Goal: Transaction & Acquisition: Obtain resource

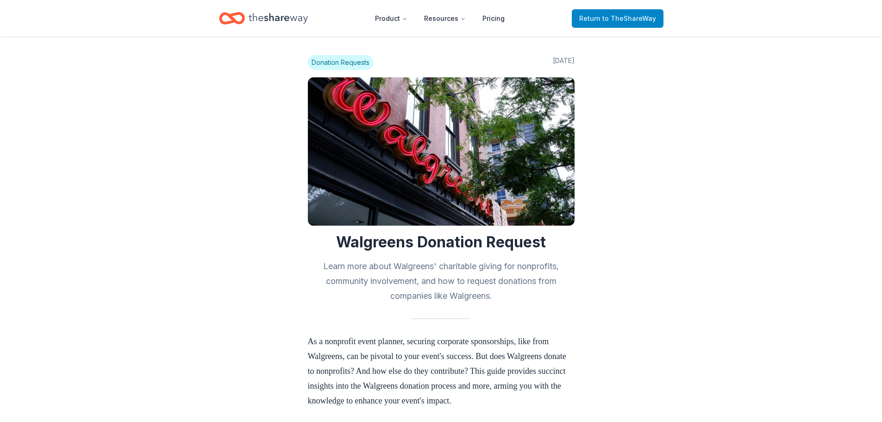
click at [614, 16] on span "to TheShareWay" at bounding box center [629, 18] width 54 height 8
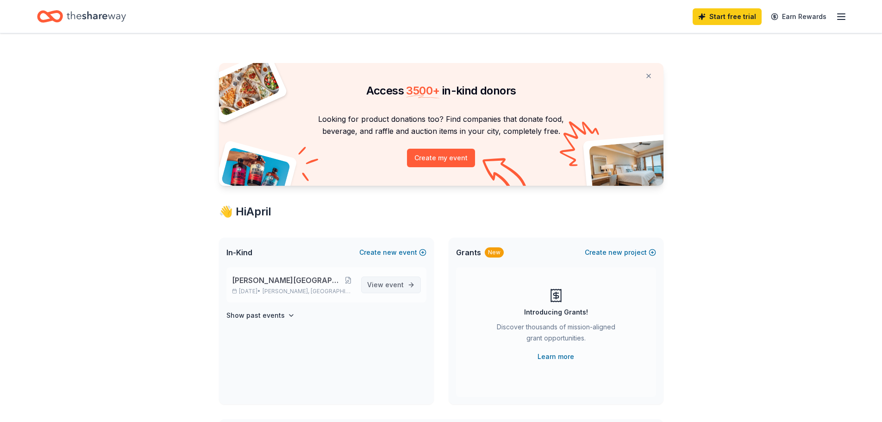
click at [388, 282] on span "event" at bounding box center [394, 285] width 19 height 8
click at [396, 286] on span "event" at bounding box center [394, 285] width 19 height 8
click at [313, 278] on span "[PERSON_NAME][GEOGRAPHIC_DATA] Farm Day 2025" at bounding box center [287, 280] width 111 height 11
click at [350, 281] on button at bounding box center [348, 279] width 11 height 7
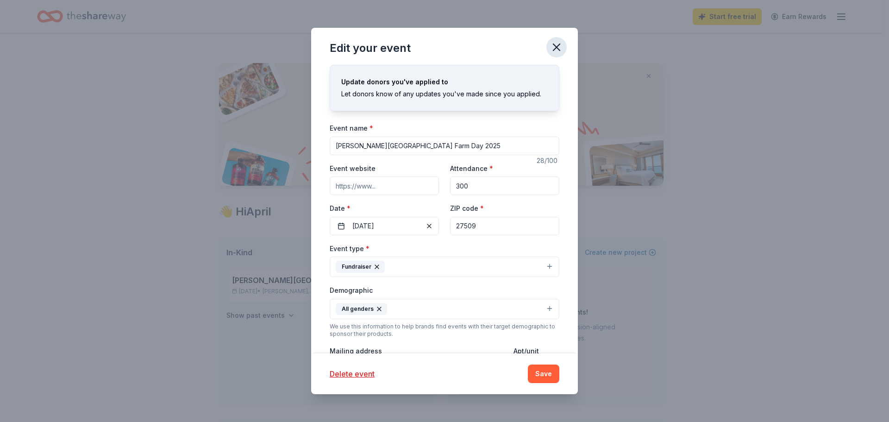
click at [555, 43] on icon "button" at bounding box center [556, 47] width 13 height 13
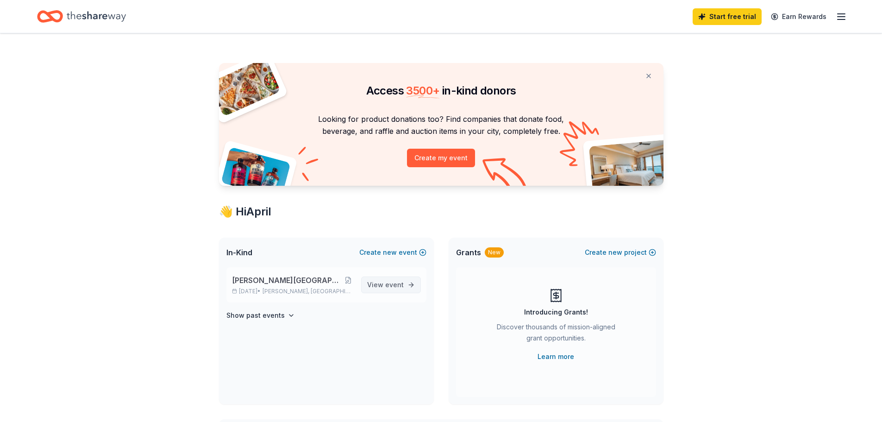
click at [400, 283] on span "event" at bounding box center [394, 285] width 19 height 8
click at [322, 281] on span "[PERSON_NAME][GEOGRAPHIC_DATA] Farm Day 2025" at bounding box center [287, 280] width 111 height 11
click at [646, 76] on button at bounding box center [648, 76] width 22 height 19
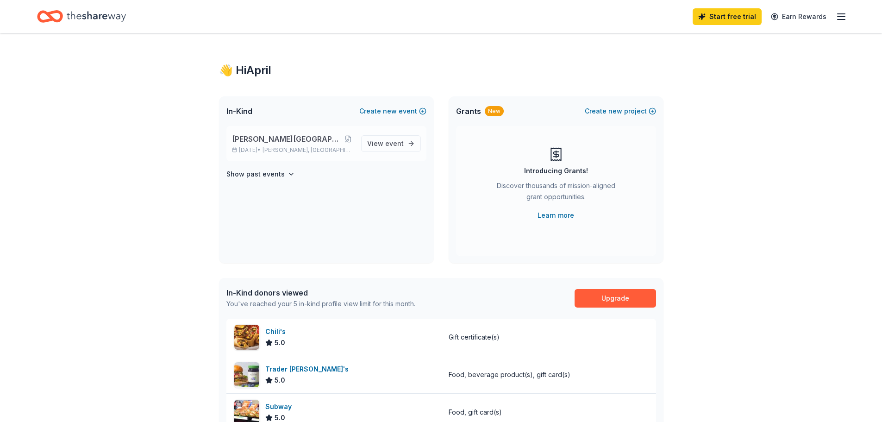
click at [311, 141] on span "[PERSON_NAME][GEOGRAPHIC_DATA] Farm Day 2025" at bounding box center [287, 138] width 111 height 11
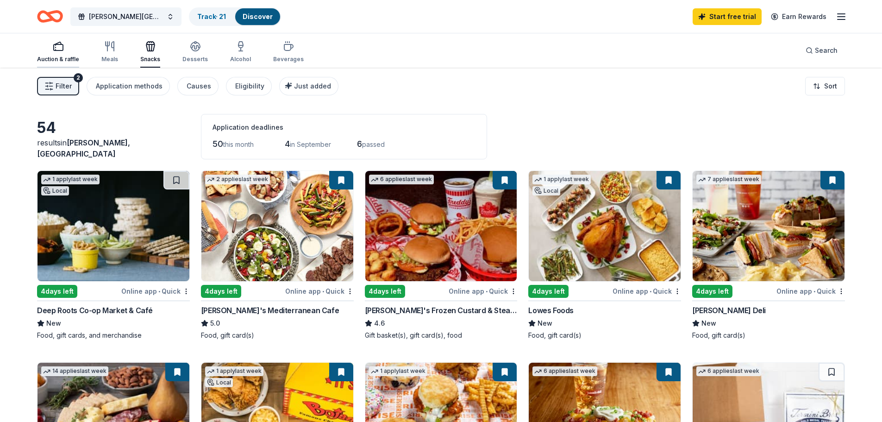
click at [59, 52] on div "Auction & raffle" at bounding box center [58, 52] width 42 height 22
click at [220, 16] on link "Track · 21" at bounding box center [211, 16] width 29 height 8
click at [838, 19] on line "button" at bounding box center [840, 19] width 7 height 0
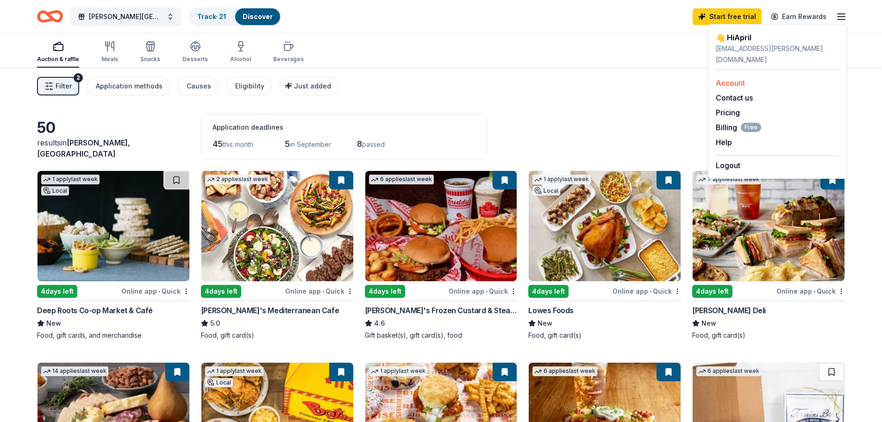
click at [751, 77] on div "Account" at bounding box center [777, 82] width 123 height 11
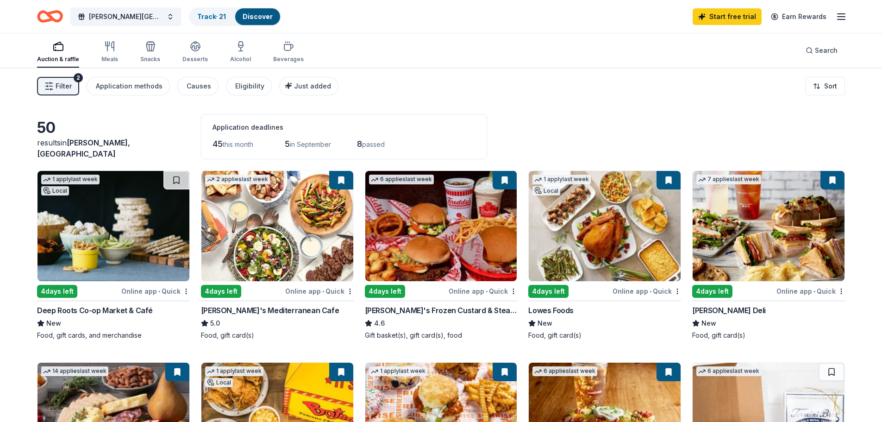
click at [843, 19] on line "button" at bounding box center [840, 19] width 7 height 0
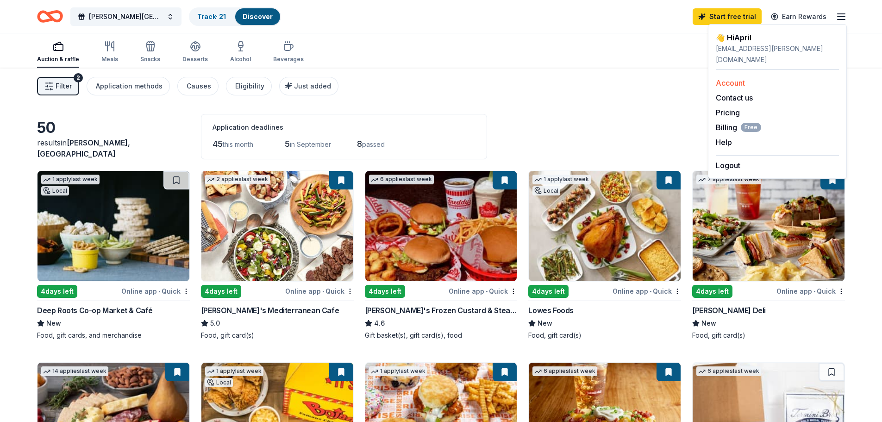
click at [731, 78] on link "Account" at bounding box center [730, 82] width 29 height 9
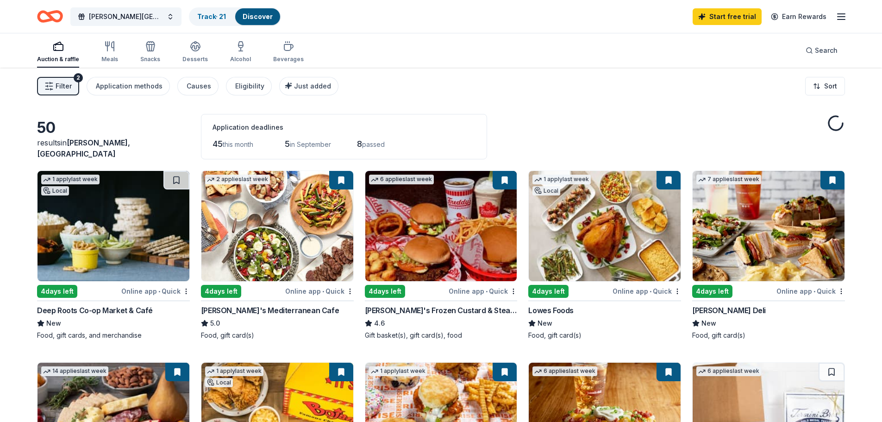
click at [62, 86] on span "Filter" at bounding box center [64, 86] width 16 height 11
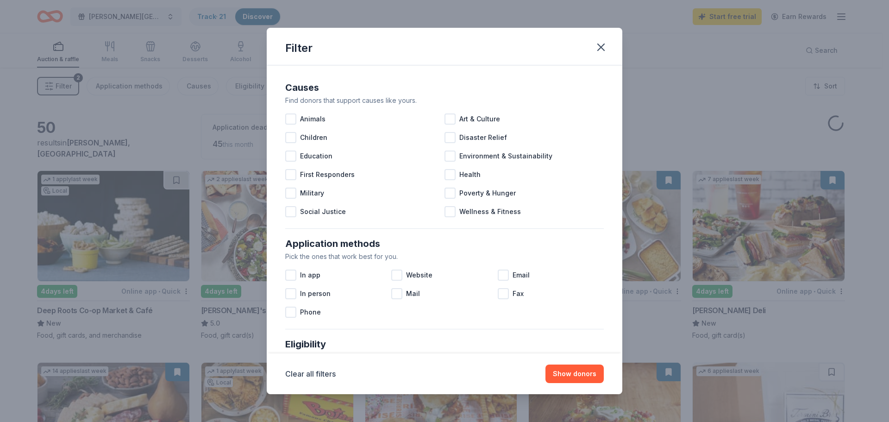
click at [62, 86] on div "Filter Causes Find donors that support causes like yours. Animals Art & Culture…" at bounding box center [444, 211] width 889 height 422
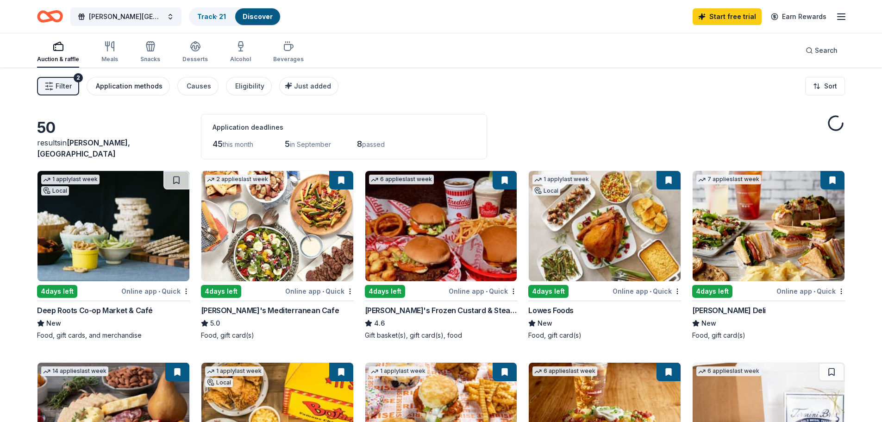
click at [131, 85] on div "Application methods" at bounding box center [129, 86] width 67 height 11
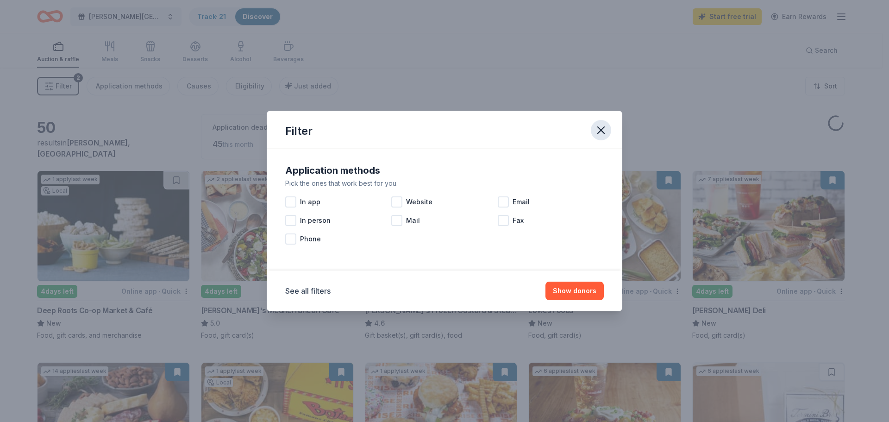
click at [602, 131] on icon "button" at bounding box center [601, 130] width 6 height 6
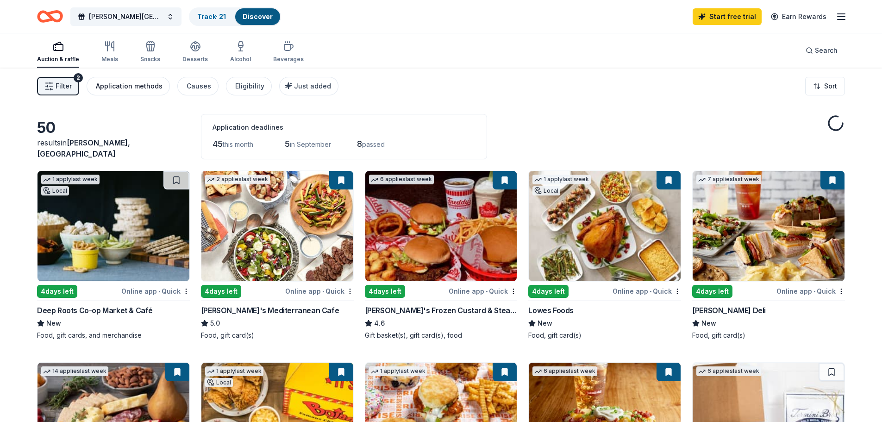
click at [157, 86] on div "Application methods" at bounding box center [129, 86] width 67 height 11
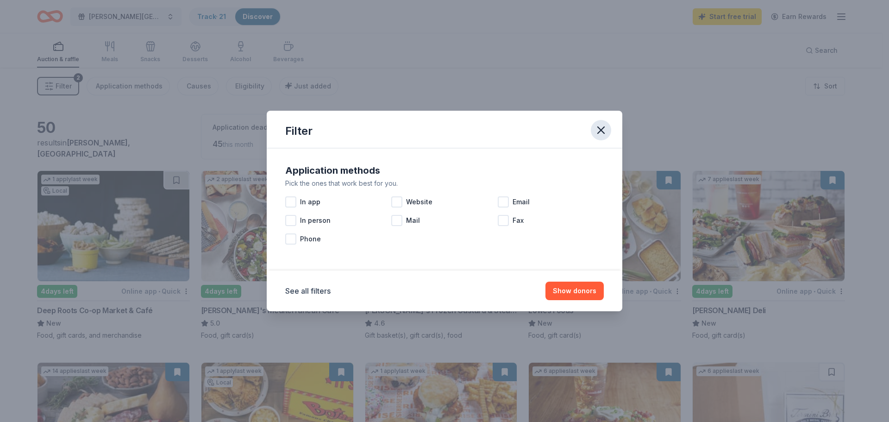
click at [602, 129] on icon "button" at bounding box center [601, 130] width 6 height 6
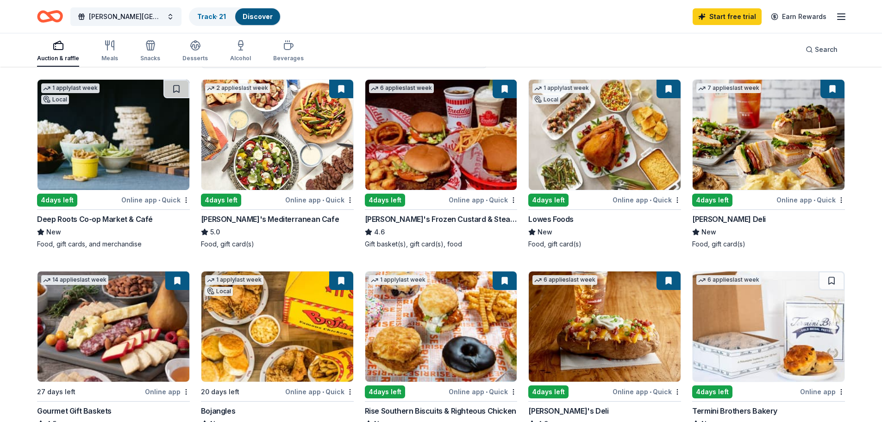
scroll to position [93, 0]
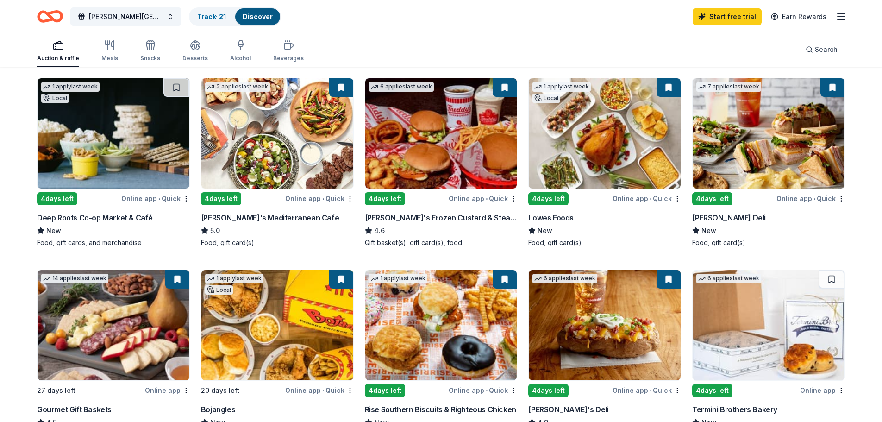
click at [342, 86] on button at bounding box center [341, 87] width 24 height 19
click at [262, 13] on link "Discover" at bounding box center [258, 16] width 30 height 8
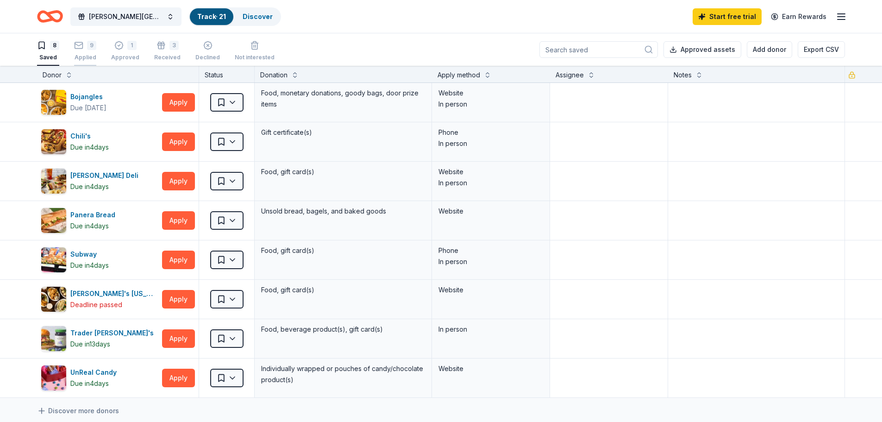
click at [94, 49] on div "9" at bounding box center [91, 45] width 9 height 9
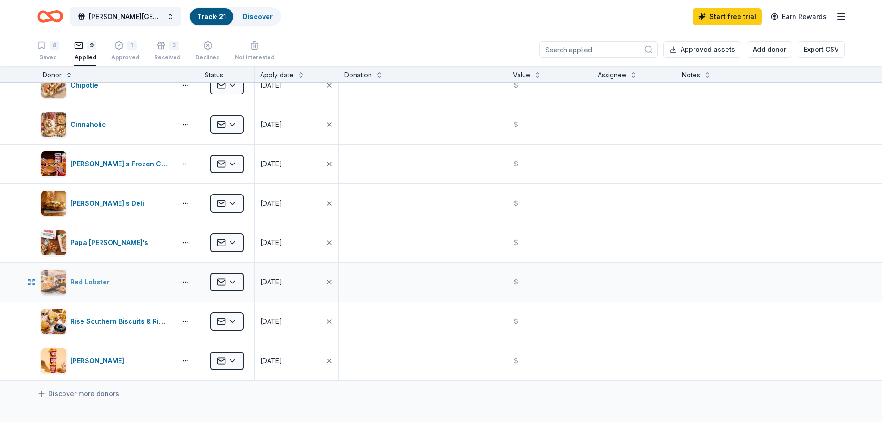
scroll to position [93, 0]
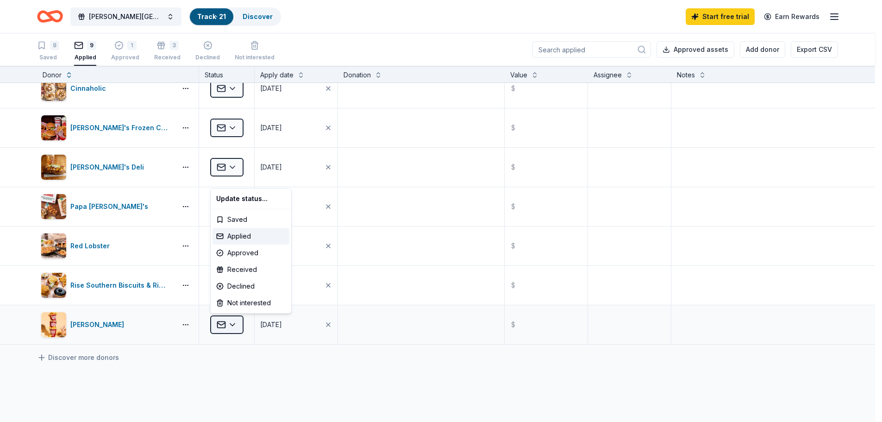
click at [232, 322] on html "[PERSON_NAME][GEOGRAPHIC_DATA] Farm Day 2025 Track · 21 Discover Start free tri…" at bounding box center [441, 211] width 882 height 422
click at [243, 267] on div "Received" at bounding box center [250, 269] width 77 height 17
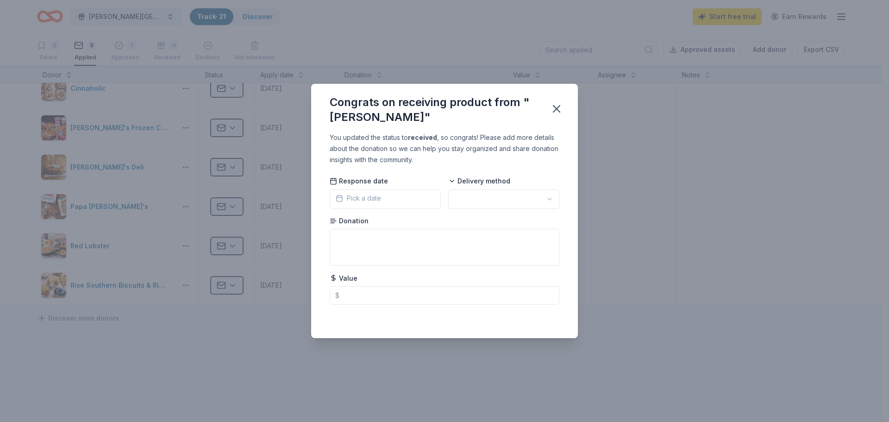
click at [412, 196] on button "Pick a date" at bounding box center [385, 198] width 111 height 19
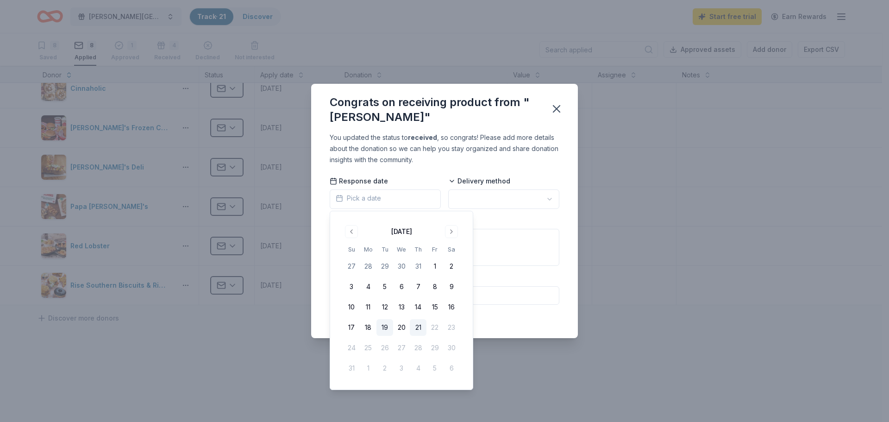
click at [387, 328] on button "19" at bounding box center [384, 327] width 17 height 17
click at [493, 203] on html "[PERSON_NAME][GEOGRAPHIC_DATA] Farm Day 2025 Track · 21 Discover Start free tri…" at bounding box center [444, 211] width 889 height 422
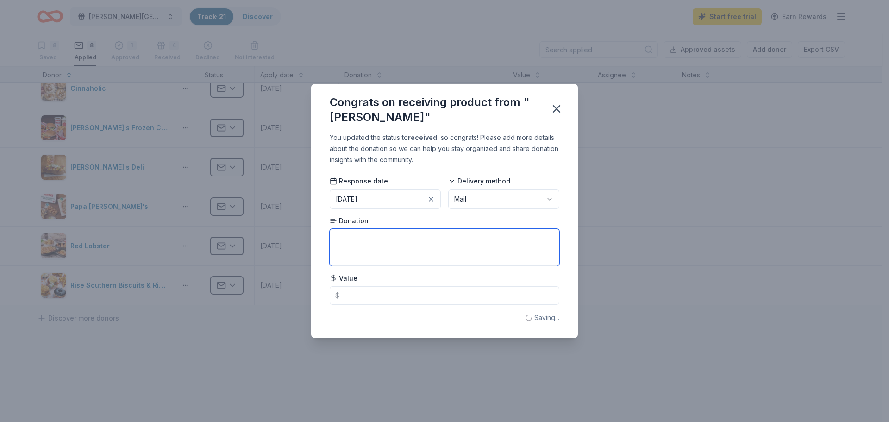
click at [406, 237] on textarea at bounding box center [445, 247] width 230 height 37
type textarea "2 50.00 [PERSON_NAME] Cards"
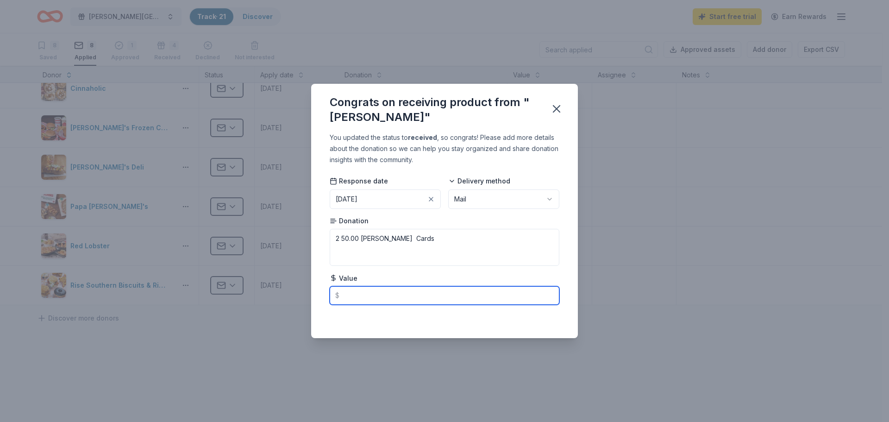
click at [361, 291] on input "text" at bounding box center [445, 295] width 230 height 19
type input "100"
type textarea "2 50.00 [PERSON_NAME] c ards"
type input "100.00"
click at [555, 107] on icon "button" at bounding box center [556, 109] width 6 height 6
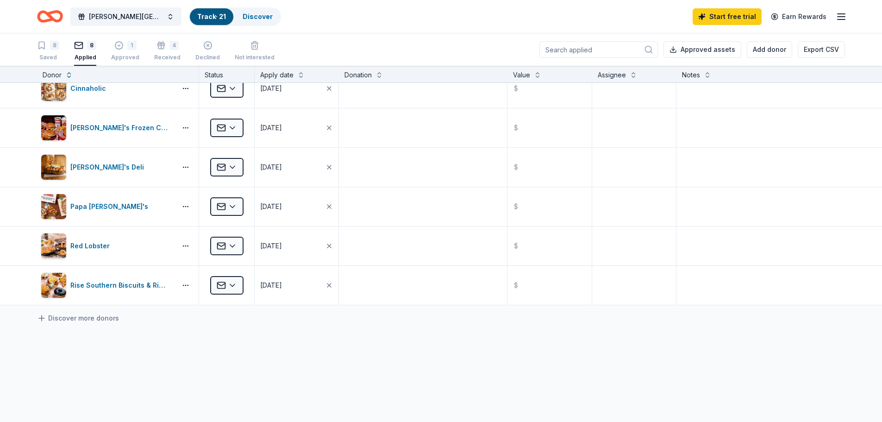
click at [177, 343] on body "[PERSON_NAME][GEOGRAPHIC_DATA] Farm Day 2025 Track · 21 Discover Start free tri…" at bounding box center [441, 211] width 882 height 422
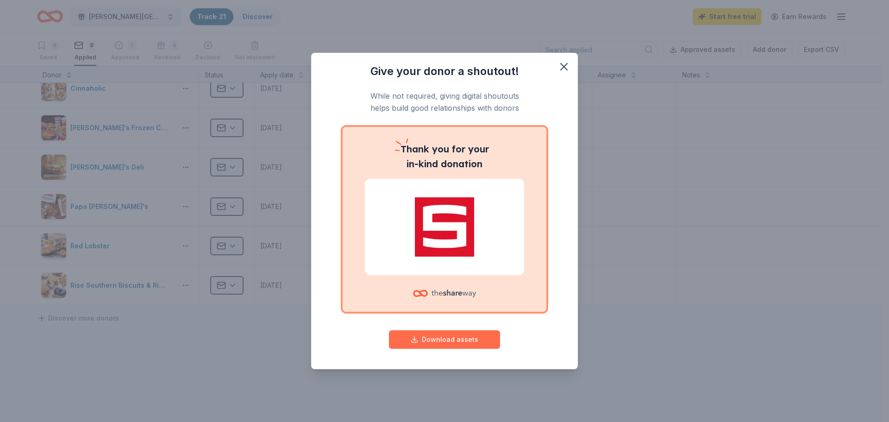
click at [453, 337] on button "Download assets" at bounding box center [444, 339] width 111 height 19
click at [564, 64] on icon "button" at bounding box center [563, 66] width 13 height 13
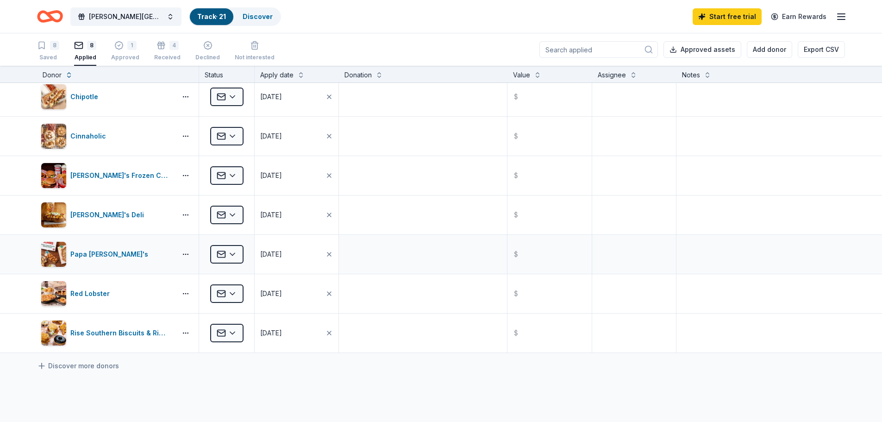
scroll to position [0, 0]
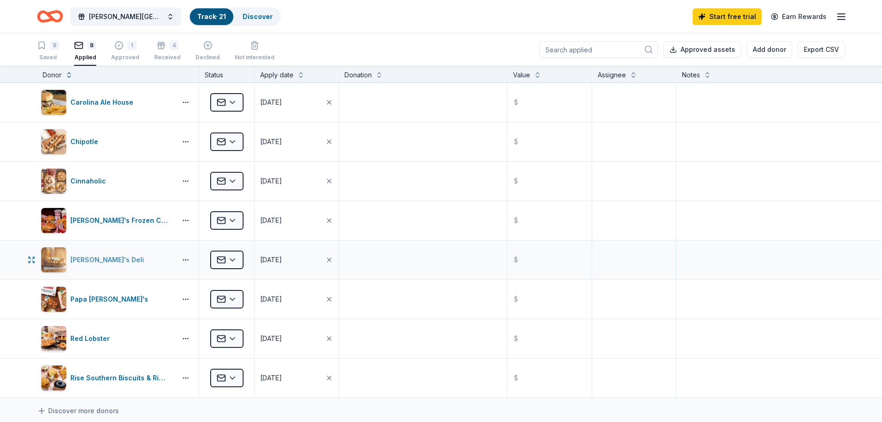
click at [79, 254] on div "[PERSON_NAME]'s Deli" at bounding box center [108, 259] width 77 height 11
click at [99, 259] on div "[PERSON_NAME]'s Deli" at bounding box center [108, 259] width 77 height 11
click at [187, 261] on html "[PERSON_NAME][GEOGRAPHIC_DATA] Farm Day 2025 Track · 21 Discover Start free tri…" at bounding box center [441, 211] width 882 height 422
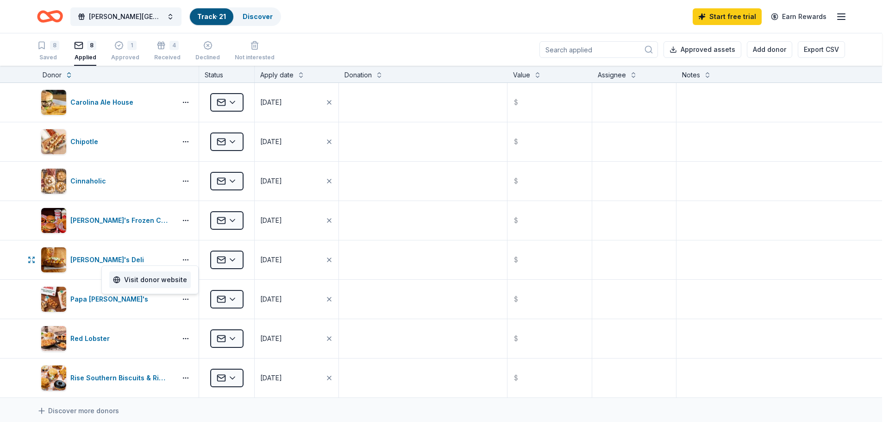
click at [171, 279] on link "Visit donor website" at bounding box center [150, 279] width 74 height 11
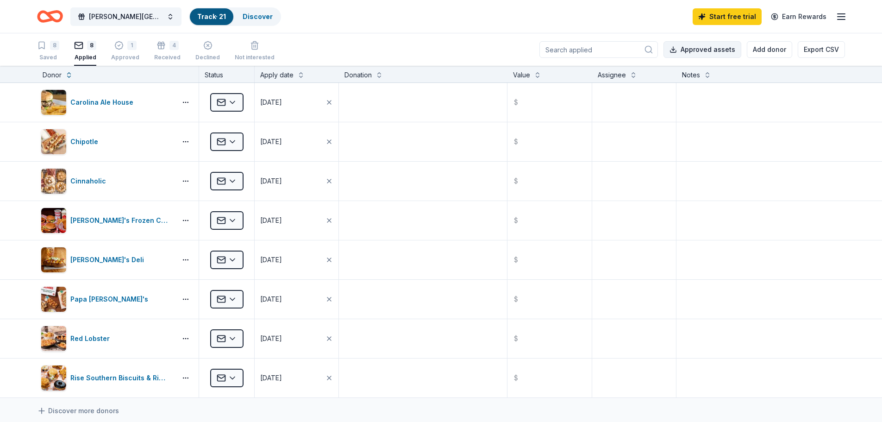
click at [712, 45] on button "Approved assets" at bounding box center [702, 49] width 78 height 17
click at [687, 50] on button "Approved assets" at bounding box center [702, 49] width 78 height 17
click at [120, 49] on icon "button" at bounding box center [119, 46] width 8 height 8
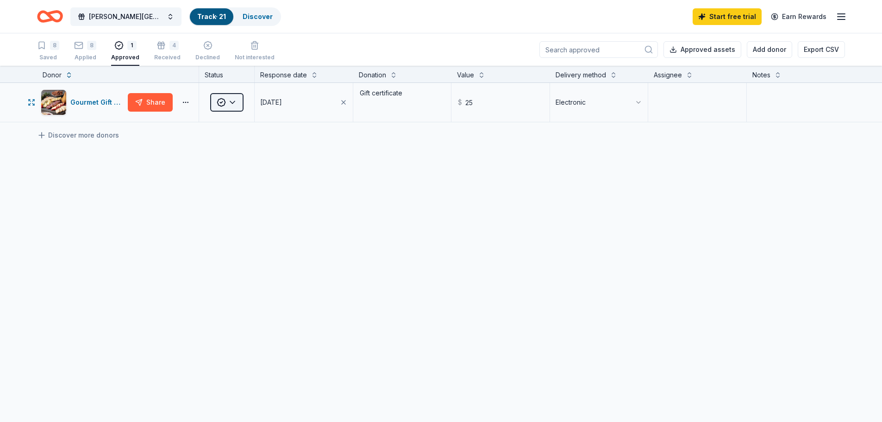
click at [239, 106] on html "[PERSON_NAME][GEOGRAPHIC_DATA] Farm Day 2025 Track · 21 Discover Start free tri…" at bounding box center [441, 211] width 882 height 422
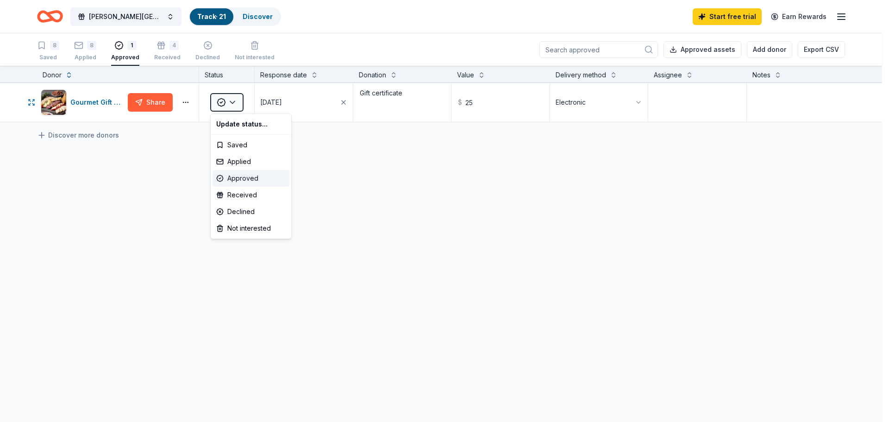
click at [250, 176] on div "Approved" at bounding box center [250, 178] width 77 height 17
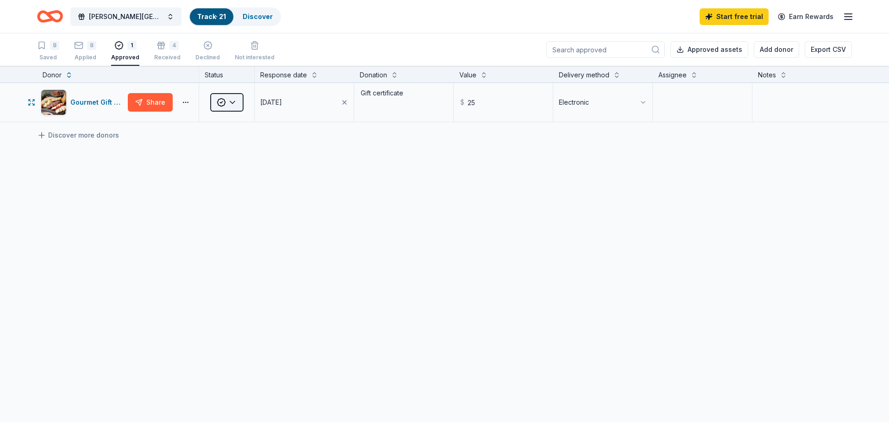
click at [234, 103] on html "[PERSON_NAME][GEOGRAPHIC_DATA] Farm Day 2025 Track · 21 Discover Start free tri…" at bounding box center [444, 211] width 889 height 422
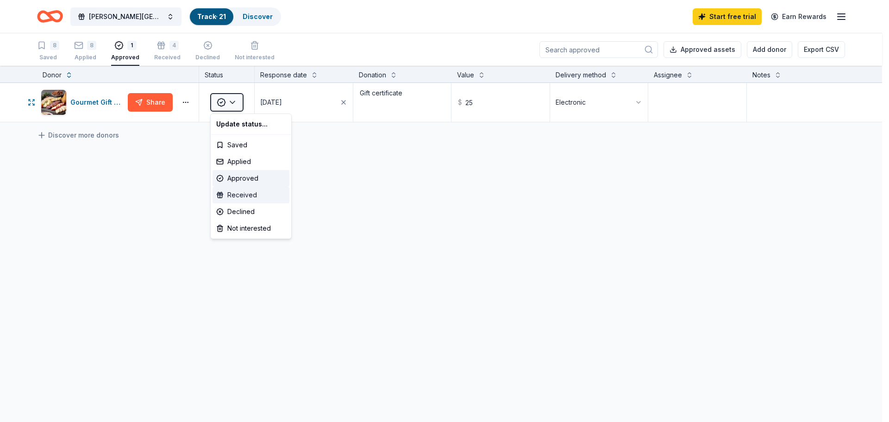
click at [239, 200] on div "Received" at bounding box center [250, 195] width 77 height 17
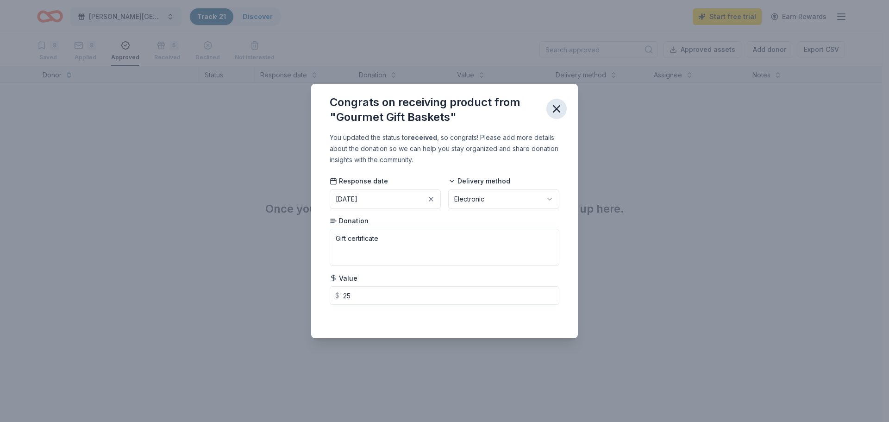
click at [557, 101] on button "button" at bounding box center [556, 109] width 20 height 20
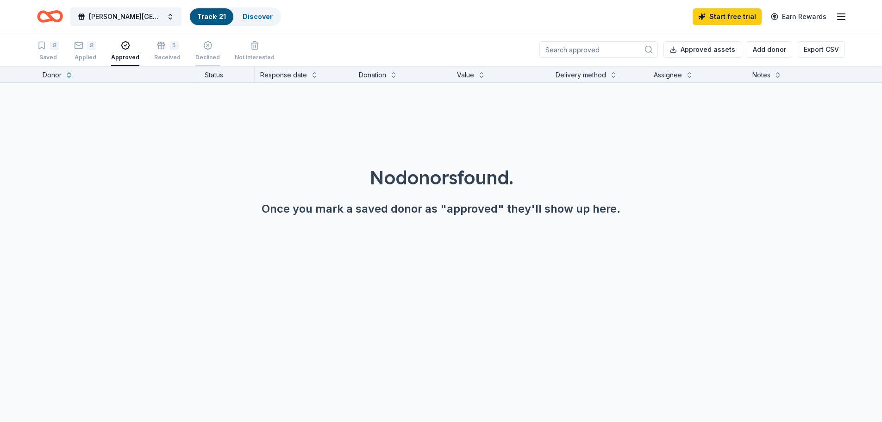
click at [205, 54] on div "Declined" at bounding box center [207, 57] width 25 height 7
click at [253, 48] on icon "button" at bounding box center [254, 45] width 9 height 9
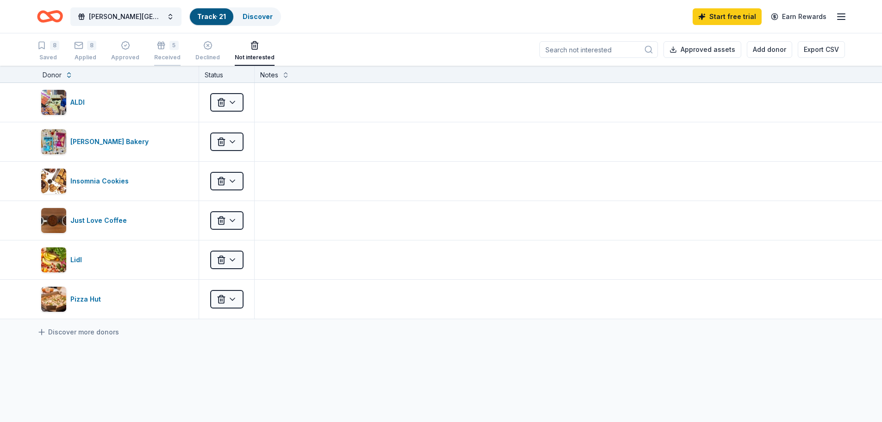
click at [169, 45] on div "5" at bounding box center [173, 40] width 9 height 9
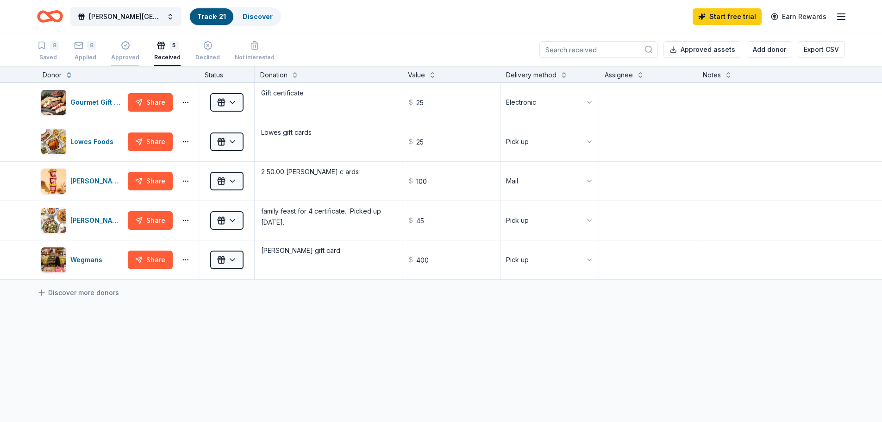
click at [128, 46] on icon "button" at bounding box center [125, 46] width 8 height 8
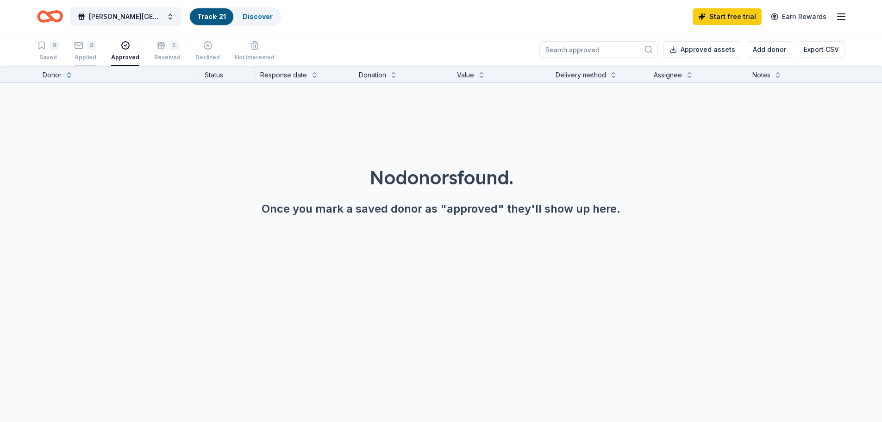
click at [84, 45] on div "8" at bounding box center [85, 45] width 22 height 9
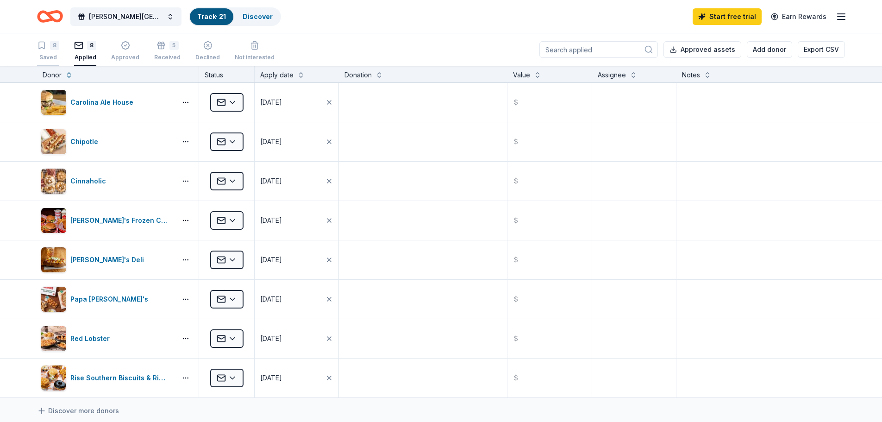
click at [52, 47] on div "8" at bounding box center [54, 45] width 9 height 9
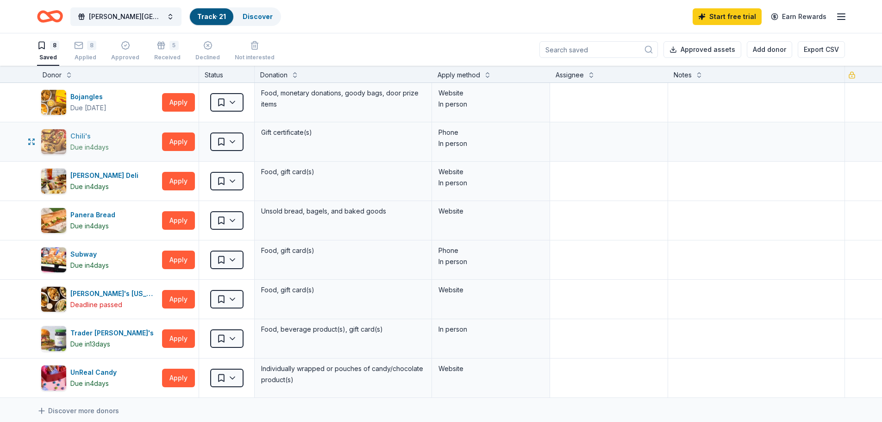
click at [83, 133] on div "Chili's" at bounding box center [89, 136] width 38 height 11
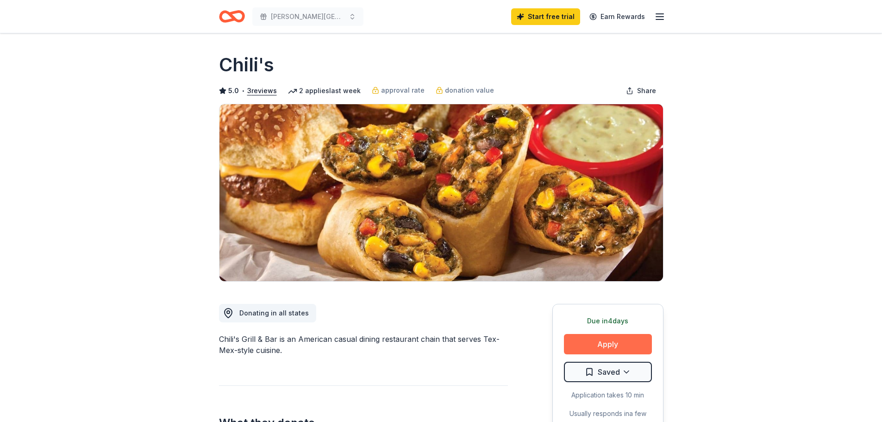
click at [598, 346] on button "Apply" at bounding box center [608, 344] width 88 height 20
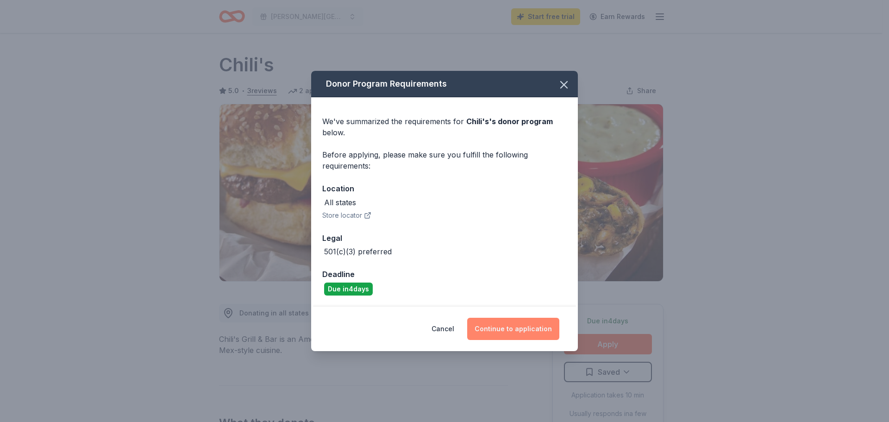
click at [504, 325] on button "Continue to application" at bounding box center [513, 329] width 92 height 22
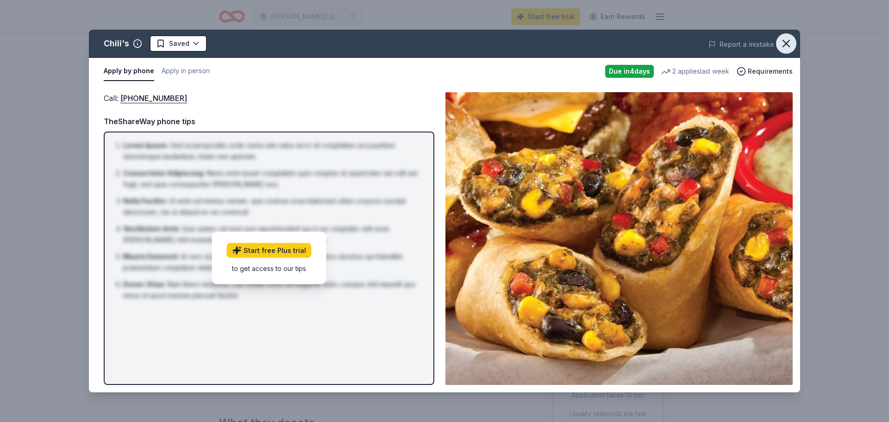
click at [781, 40] on icon "button" at bounding box center [786, 43] width 13 height 13
